Goal: Transaction & Acquisition: Subscribe to service/newsletter

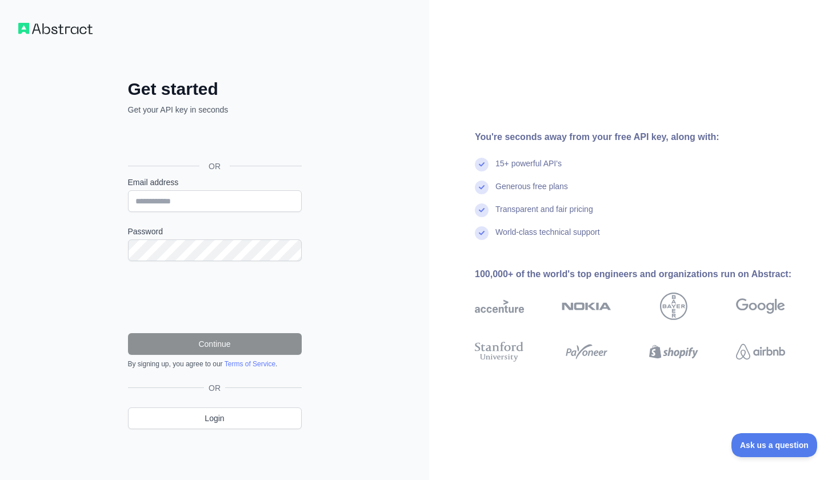
click at [231, 181] on label "Email address" at bounding box center [215, 182] width 174 height 11
click at [231, 190] on input "Email address" at bounding box center [215, 201] width 174 height 22
click at [228, 197] on input "Email address" at bounding box center [215, 201] width 174 height 22
type input "*"
type input "**********"
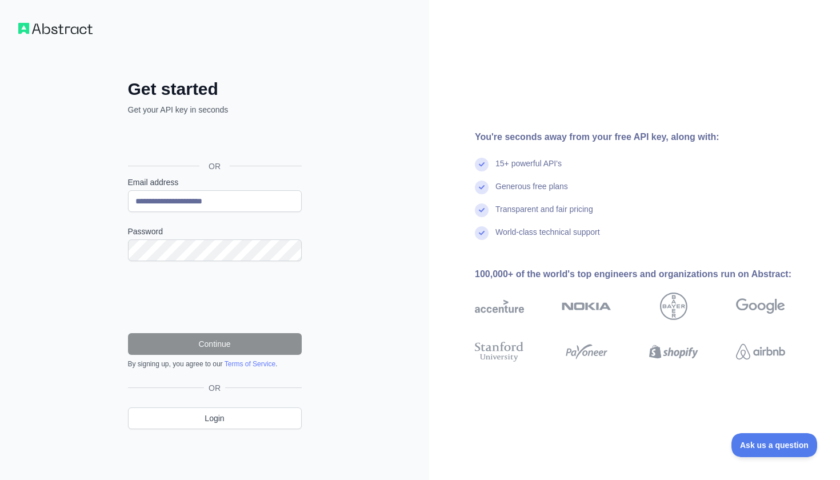
click at [227, 135] on div "Sign in with Google. Opens in new tab" at bounding box center [213, 140] width 171 height 25
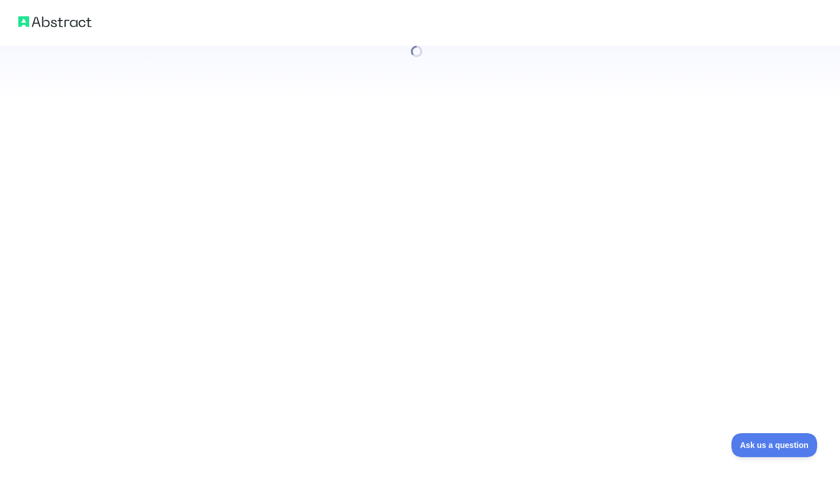
drag, startPoint x: 460, startPoint y: 270, endPoint x: 671, endPoint y: 337, distance: 221.7
click at [671, 334] on div at bounding box center [420, 240] width 840 height 480
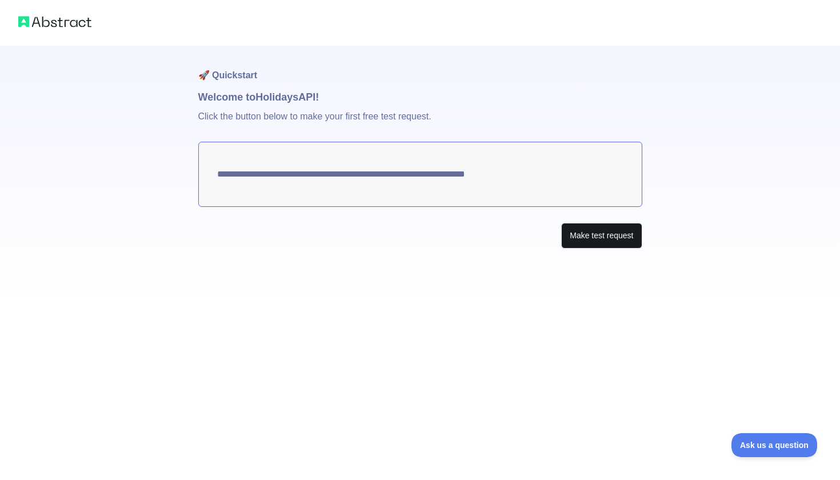
click at [620, 235] on button "Make test request" at bounding box center [601, 236] width 81 height 26
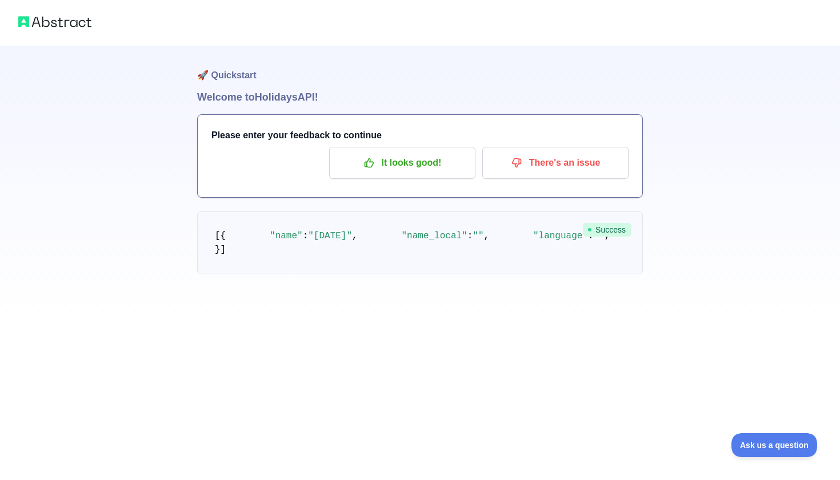
scroll to position [41, 0]
click at [440, 153] on p "It looks good!" at bounding box center [402, 162] width 129 height 19
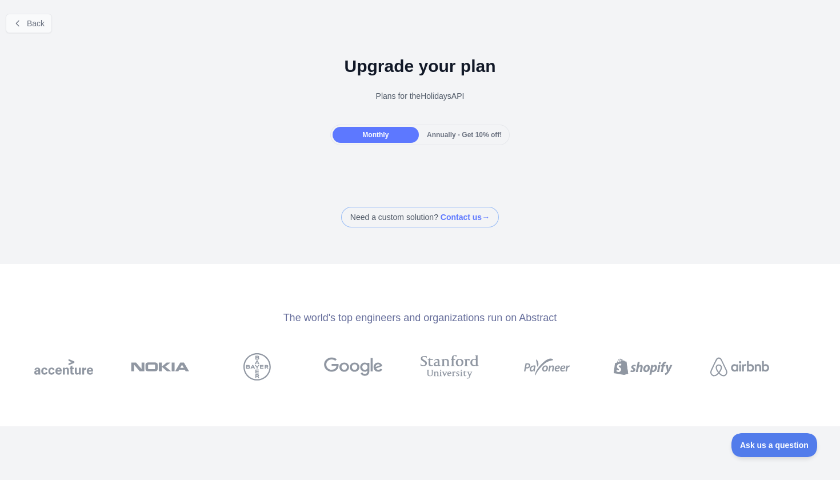
click at [20, 25] on icon at bounding box center [17, 23] width 9 height 9
